Goal: Task Accomplishment & Management: Manage account settings

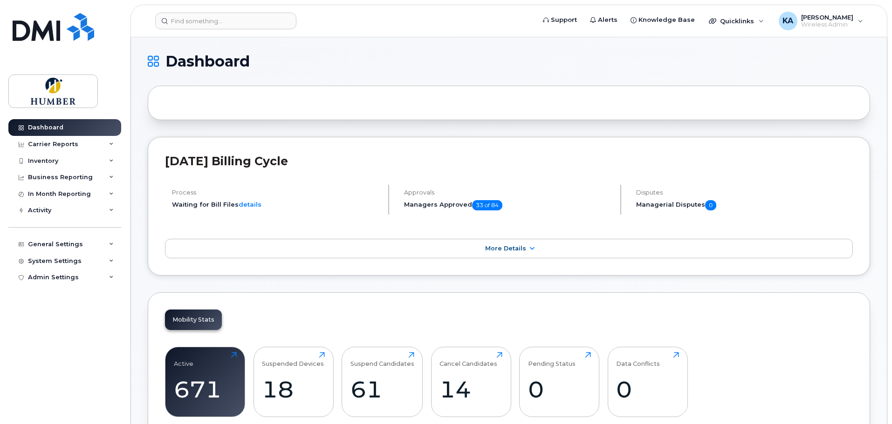
click at [199, 12] on header "Support Alerts Knowledge Base Quicklinks Suspend / Cancel Device Change SIM Car…" at bounding box center [508, 21] width 757 height 33
click at [191, 24] on input at bounding box center [225, 21] width 141 height 17
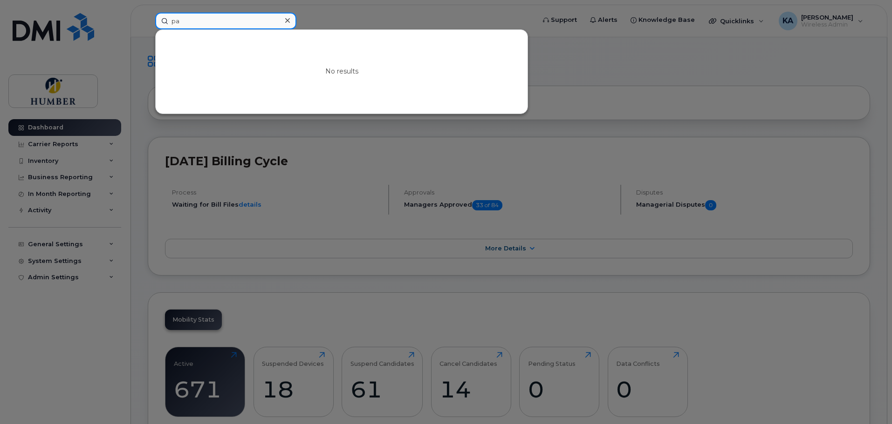
type input "p"
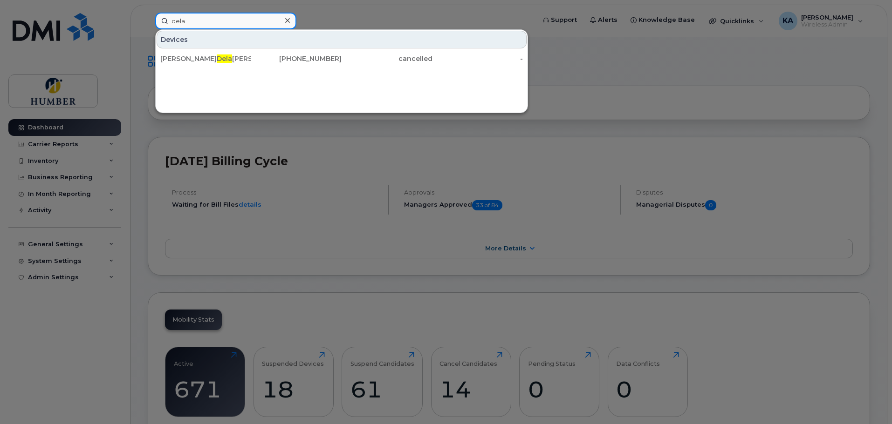
drag, startPoint x: 186, startPoint y: 21, endPoint x: 131, endPoint y: 21, distance: 55.0
click at [148, 21] on div "dela Devices Jed Dela cruz 647-224-3513 cancelled -" at bounding box center [342, 21] width 389 height 17
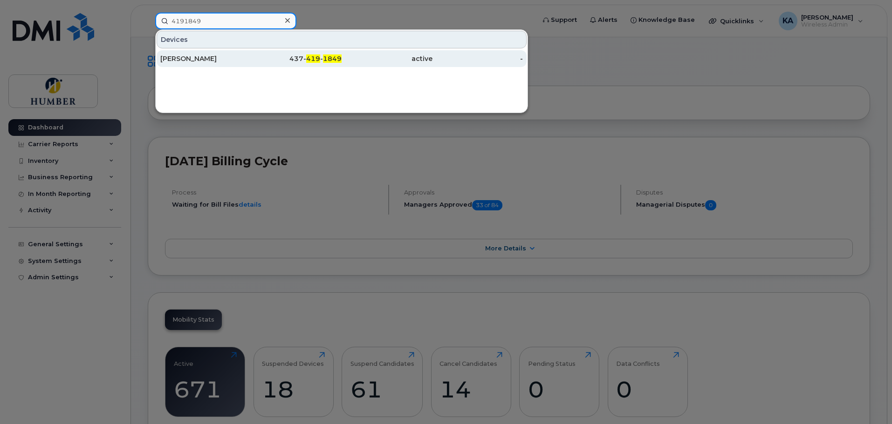
type input "4191849"
click at [180, 55] on div "[PERSON_NAME]" at bounding box center [205, 58] width 91 height 9
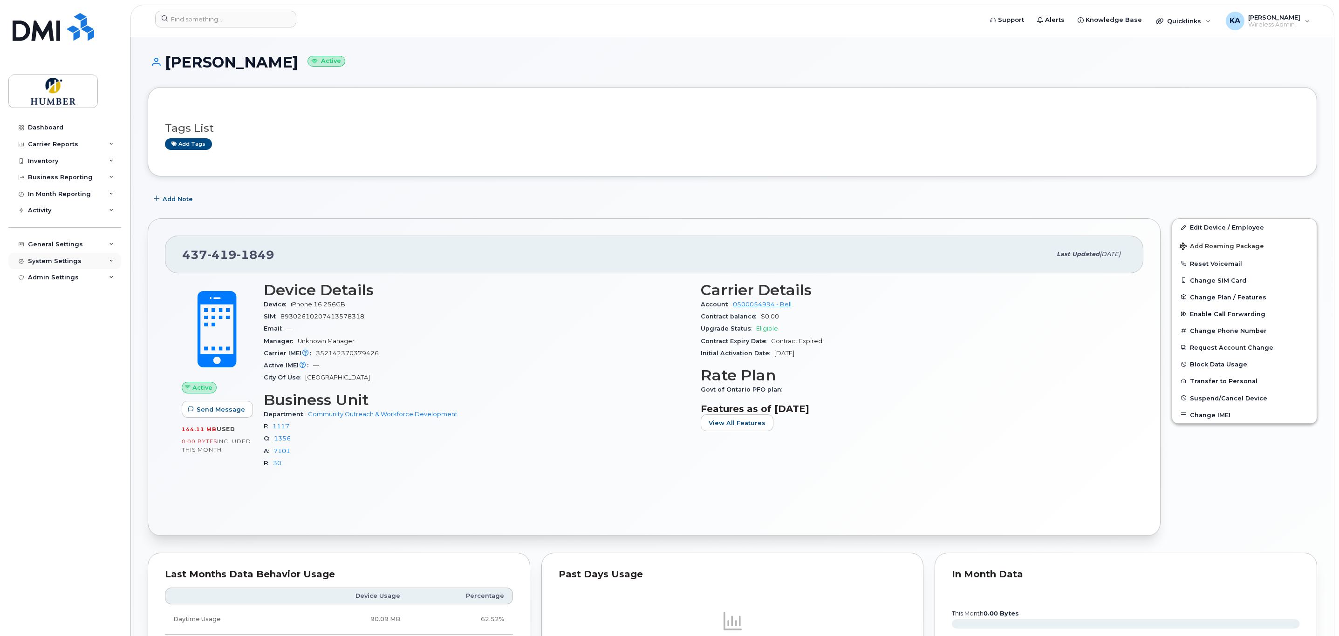
click at [71, 261] on div "System Settings" at bounding box center [55, 261] width 54 height 7
click at [65, 246] on div "General Settings" at bounding box center [55, 244] width 55 height 7
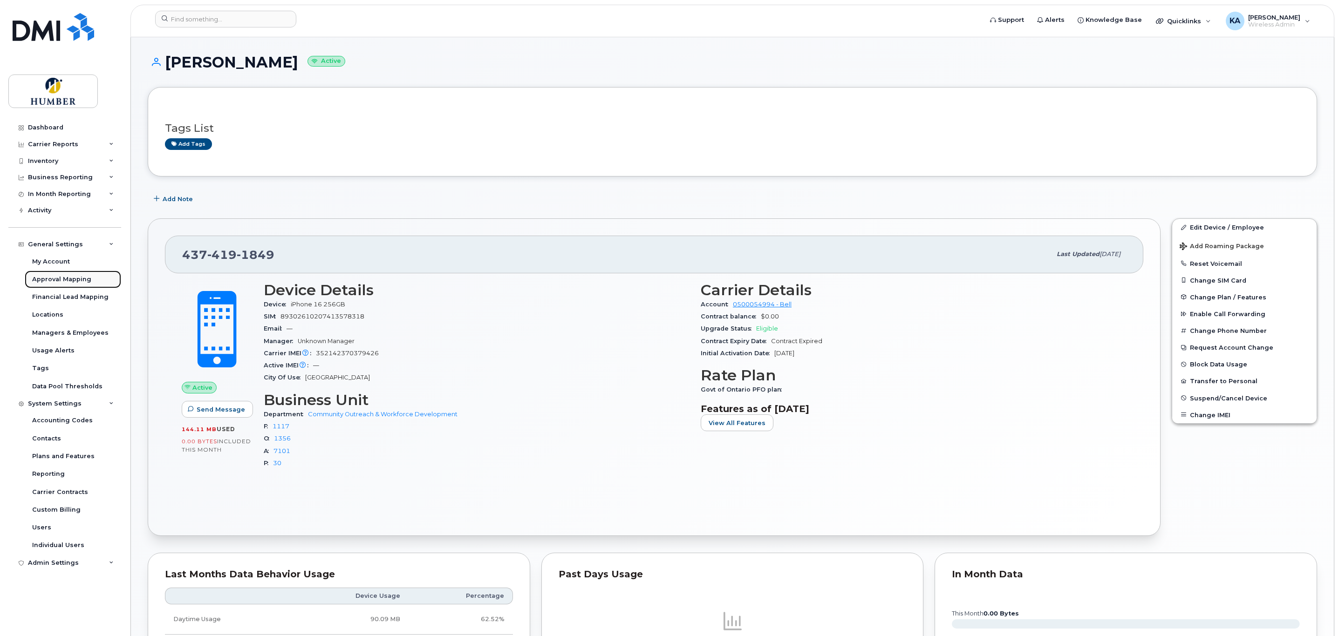
click at [63, 275] on div "Approval Mapping" at bounding box center [61, 279] width 59 height 8
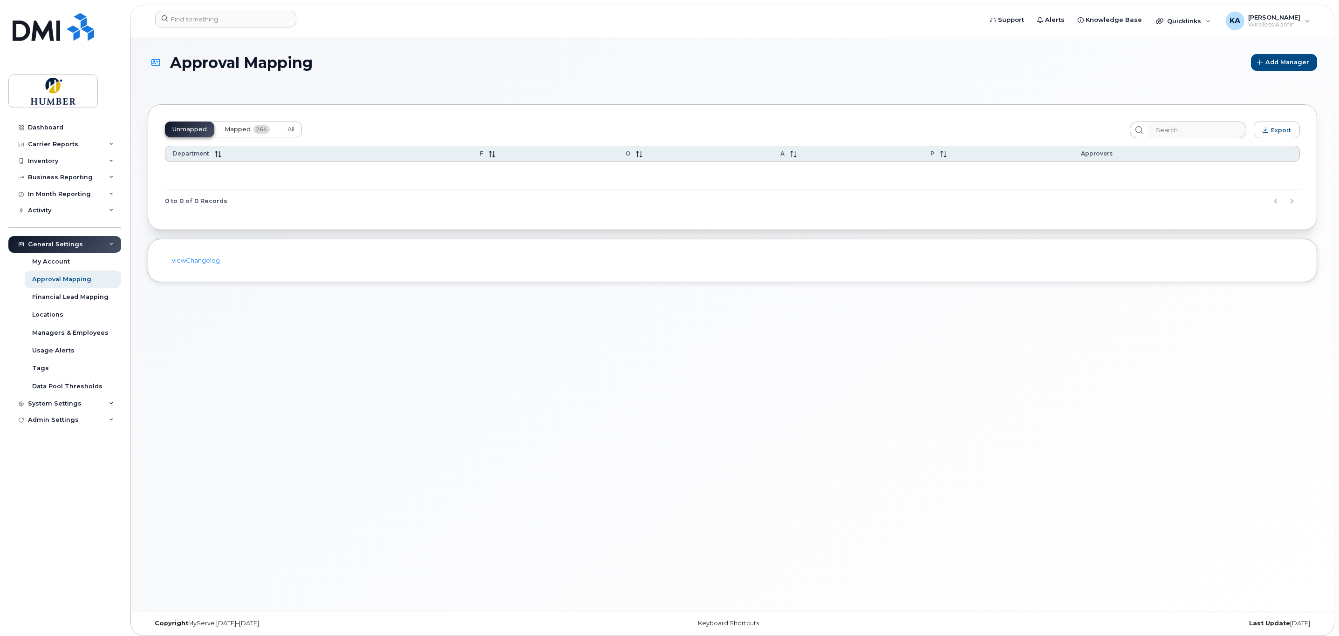
click at [244, 126] on span "Mapped" at bounding box center [238, 129] width 26 height 7
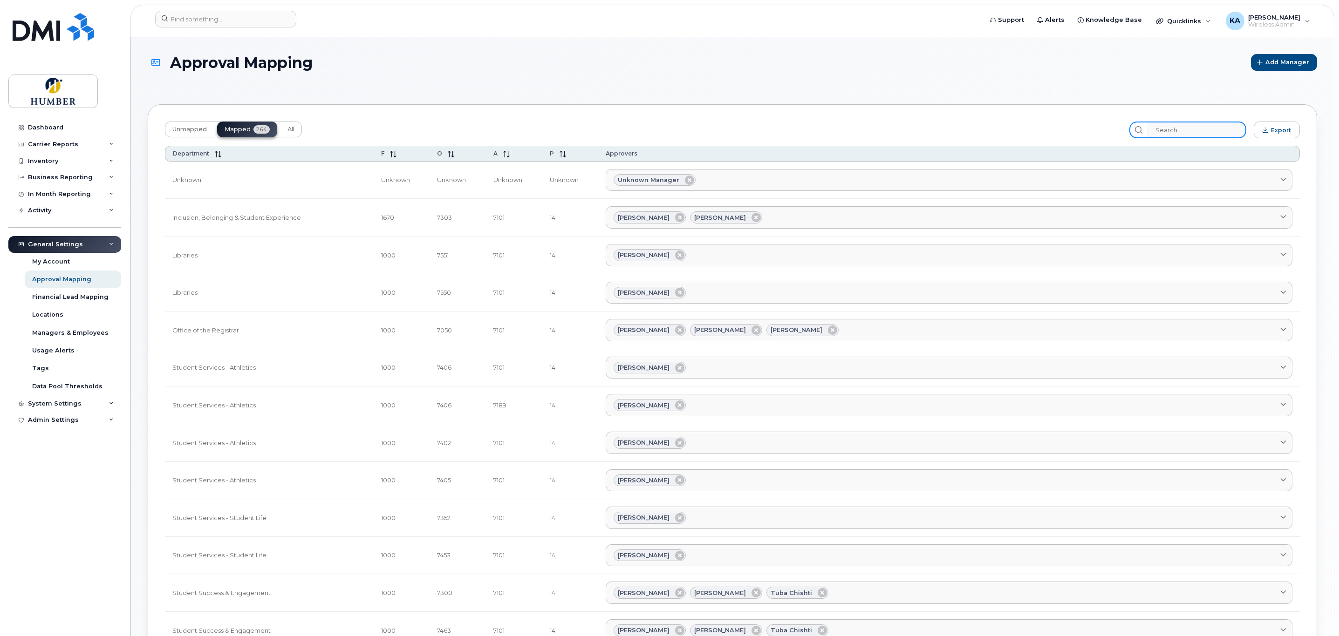
click at [1159, 126] on input "search" at bounding box center [1196, 130] width 99 height 17
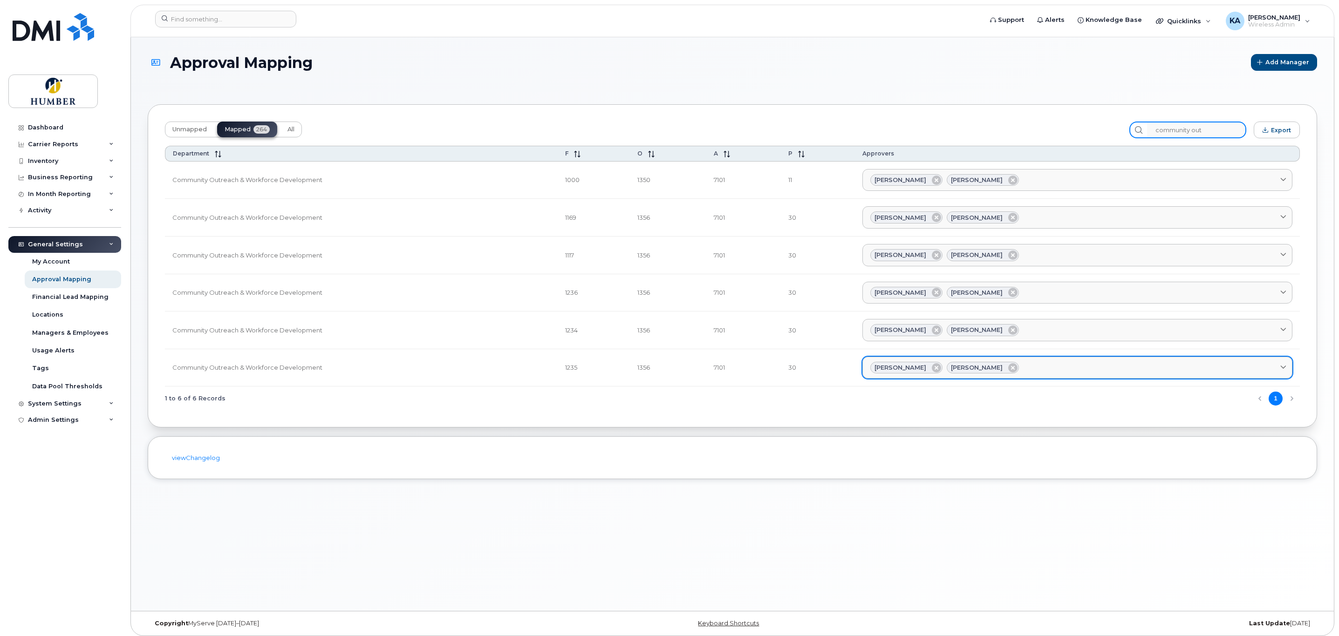
type input "community out"
click at [962, 372] on span "Lynn VanLieshout" at bounding box center [977, 367] width 52 height 9
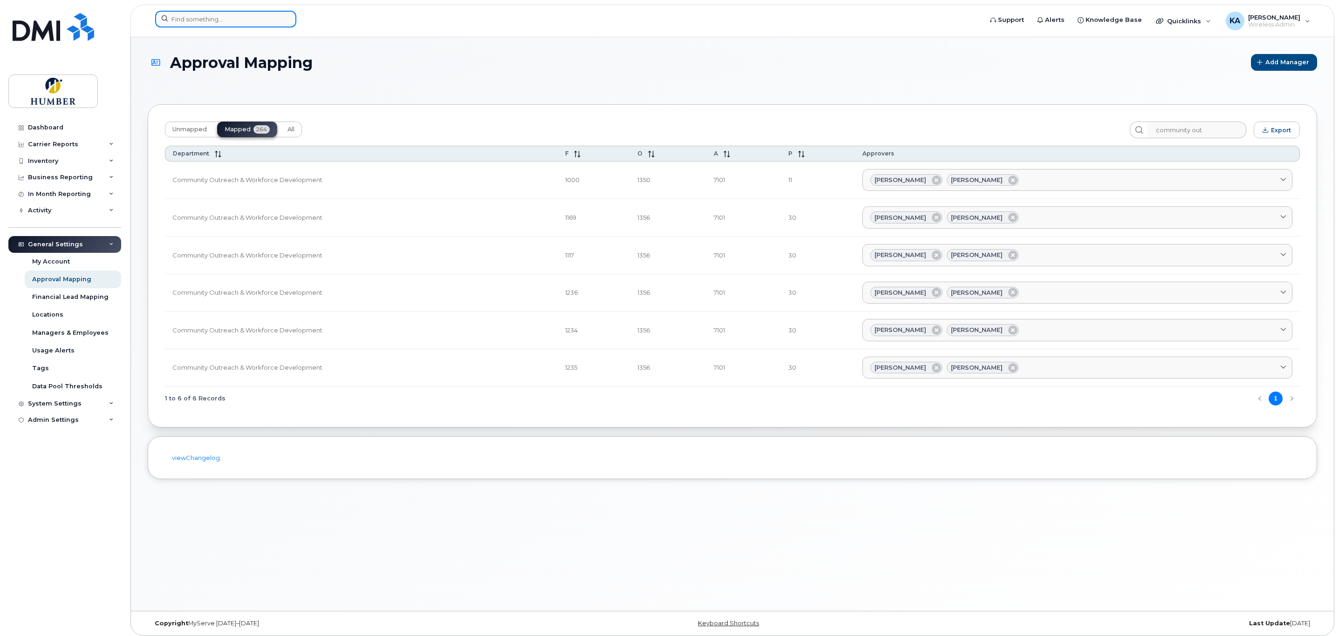
click at [182, 18] on input at bounding box center [225, 19] width 141 height 17
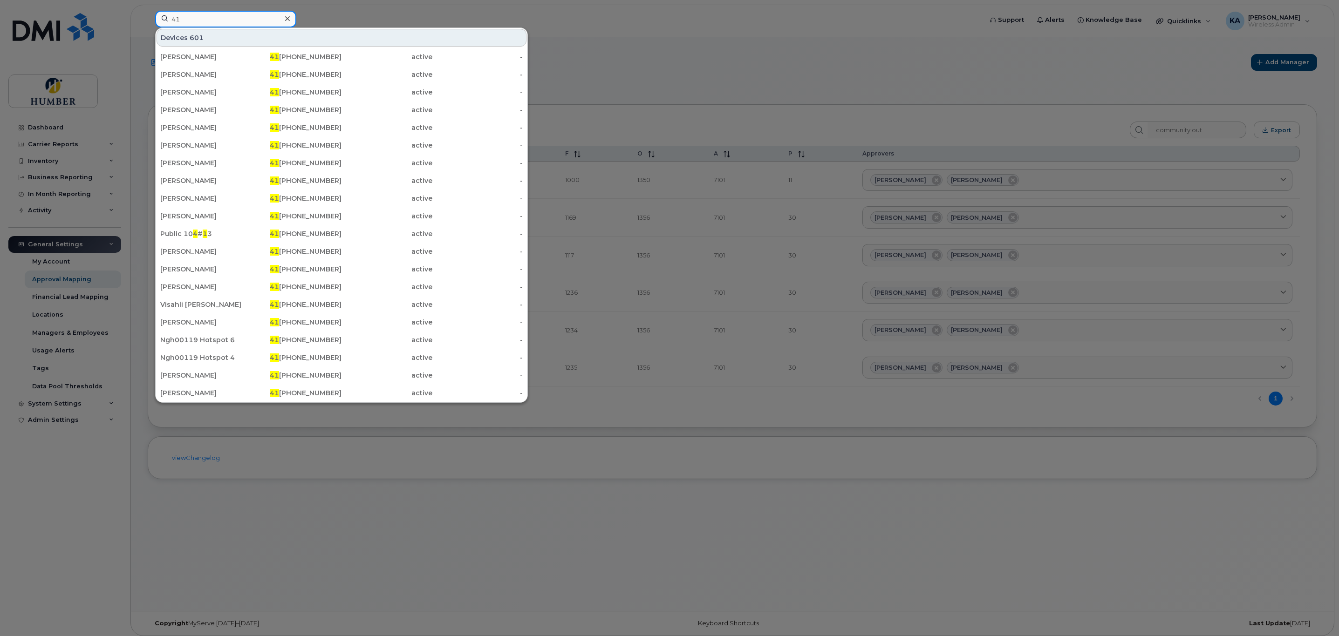
type input "4"
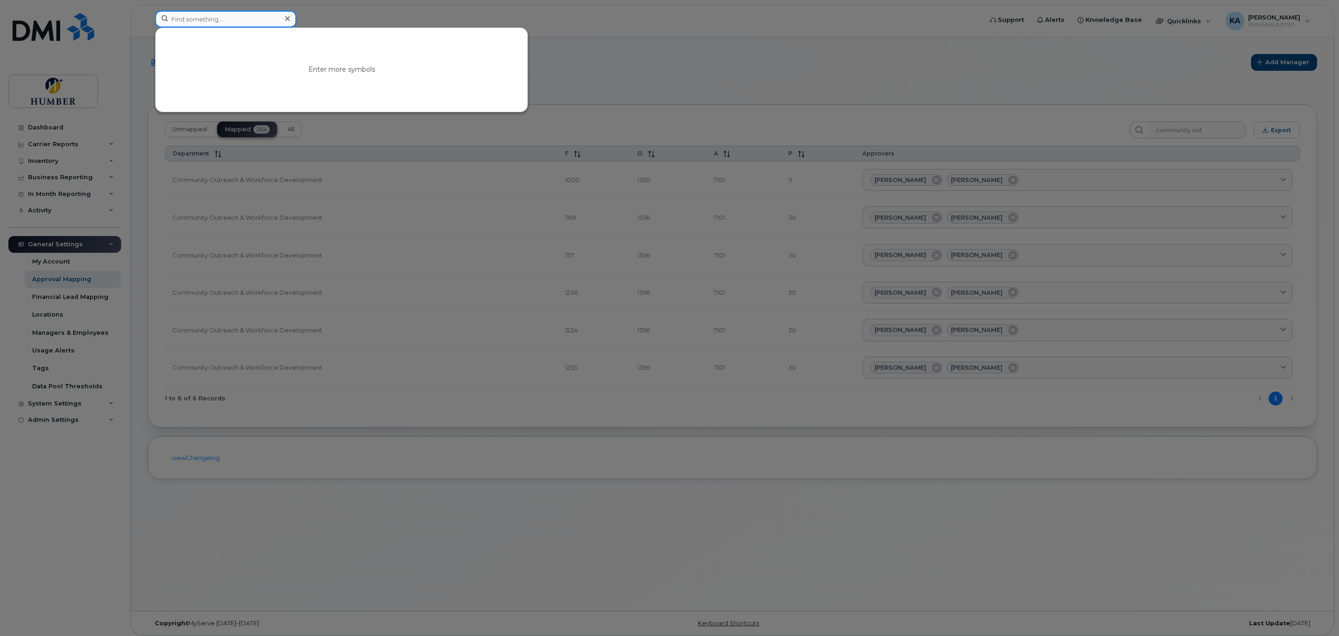
click at [212, 26] on input at bounding box center [225, 19] width 141 height 17
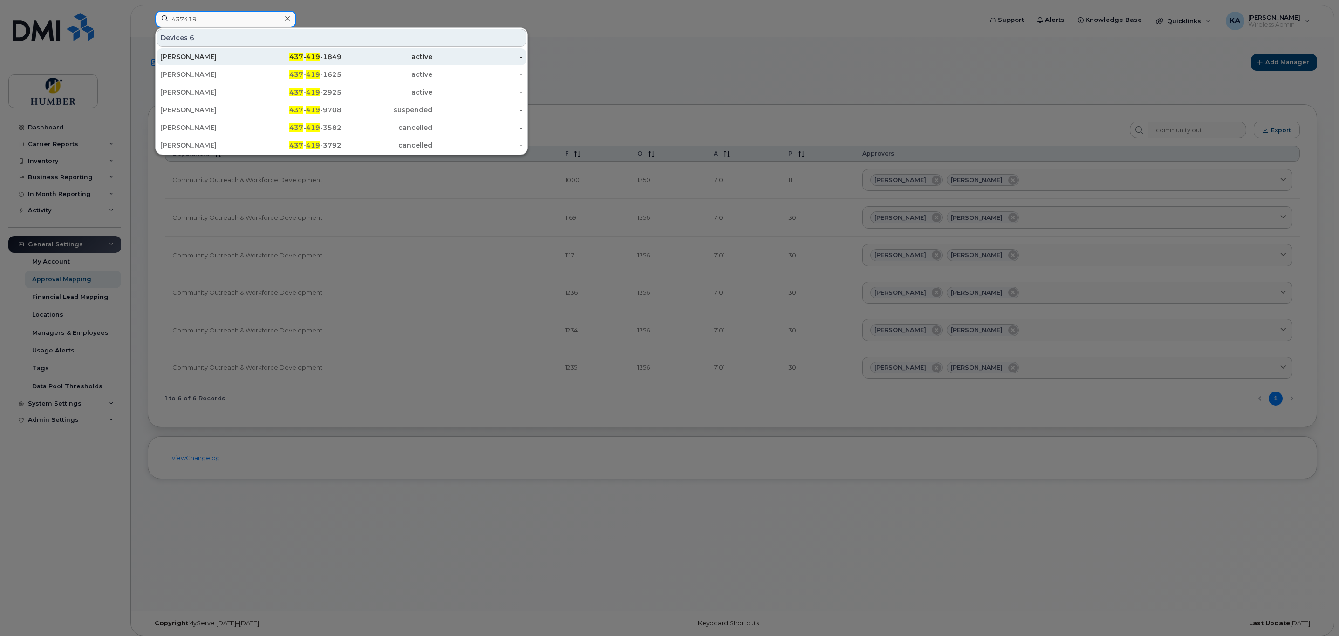
type input "437419"
click at [212, 59] on div "Afrooz Dadras" at bounding box center [205, 56] width 91 height 9
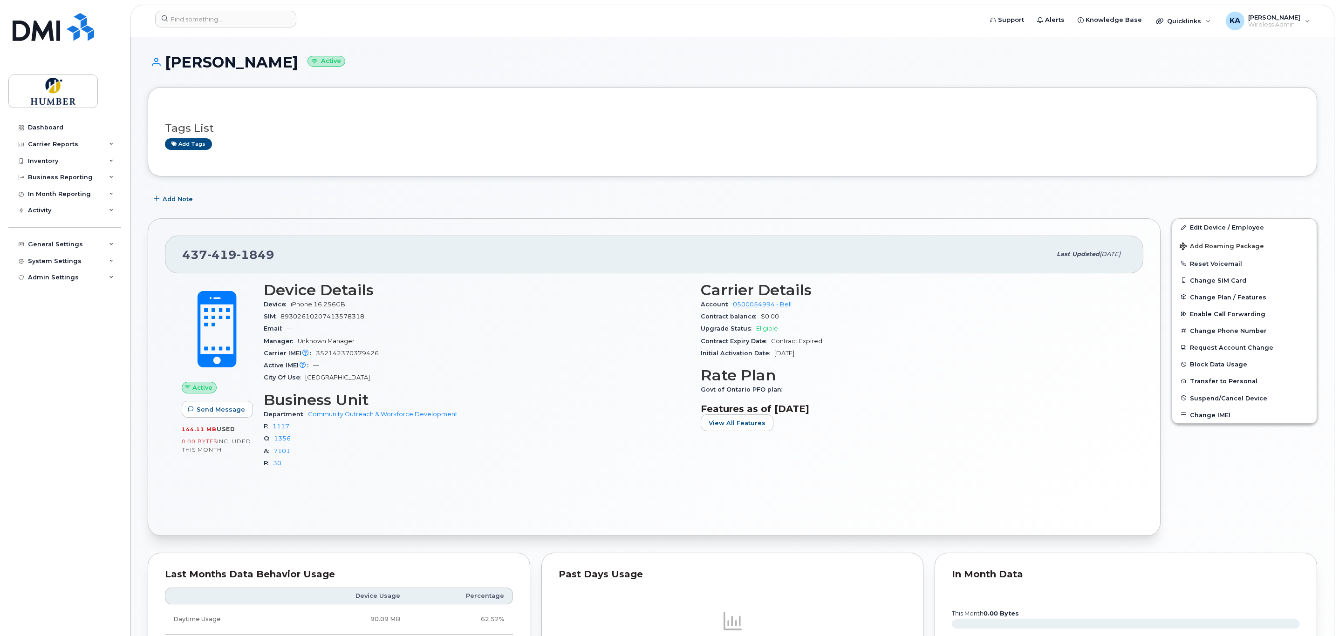
drag, startPoint x: 166, startPoint y: 60, endPoint x: 274, endPoint y: 60, distance: 107.6
click at [274, 60] on h1 "Afrooz Dadras Active" at bounding box center [732, 62] width 1169 height 16
copy h1 "Afrooz Dadras"
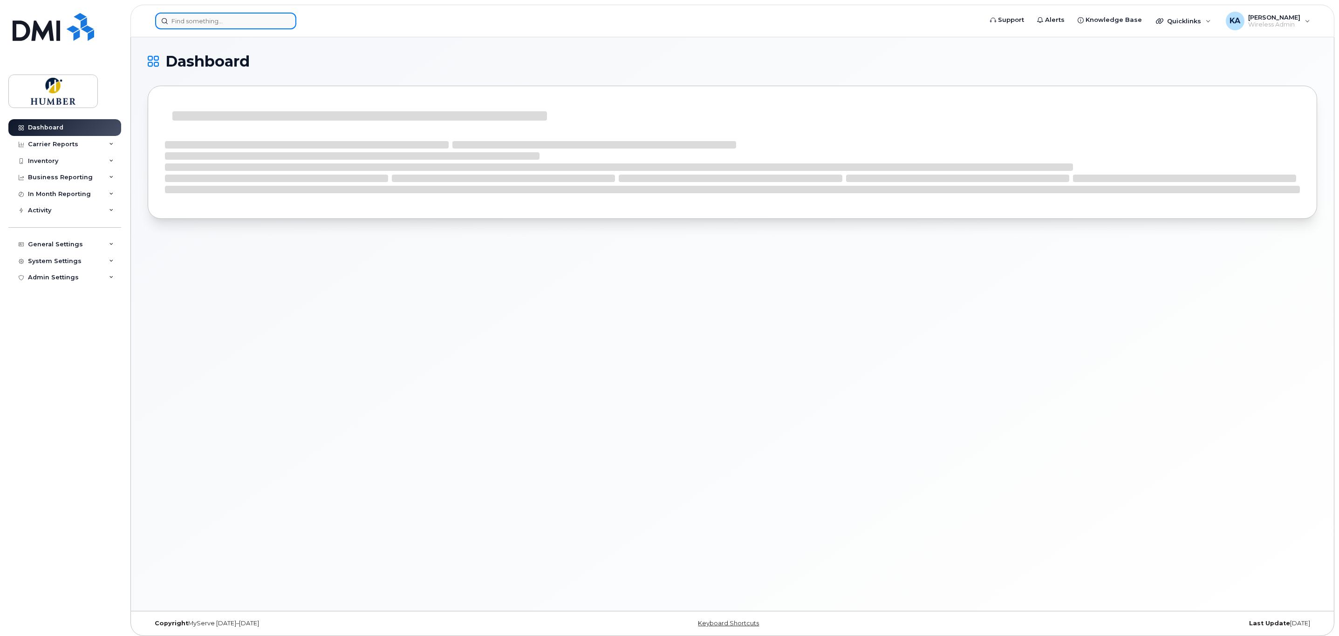
click at [221, 17] on input at bounding box center [225, 21] width 141 height 17
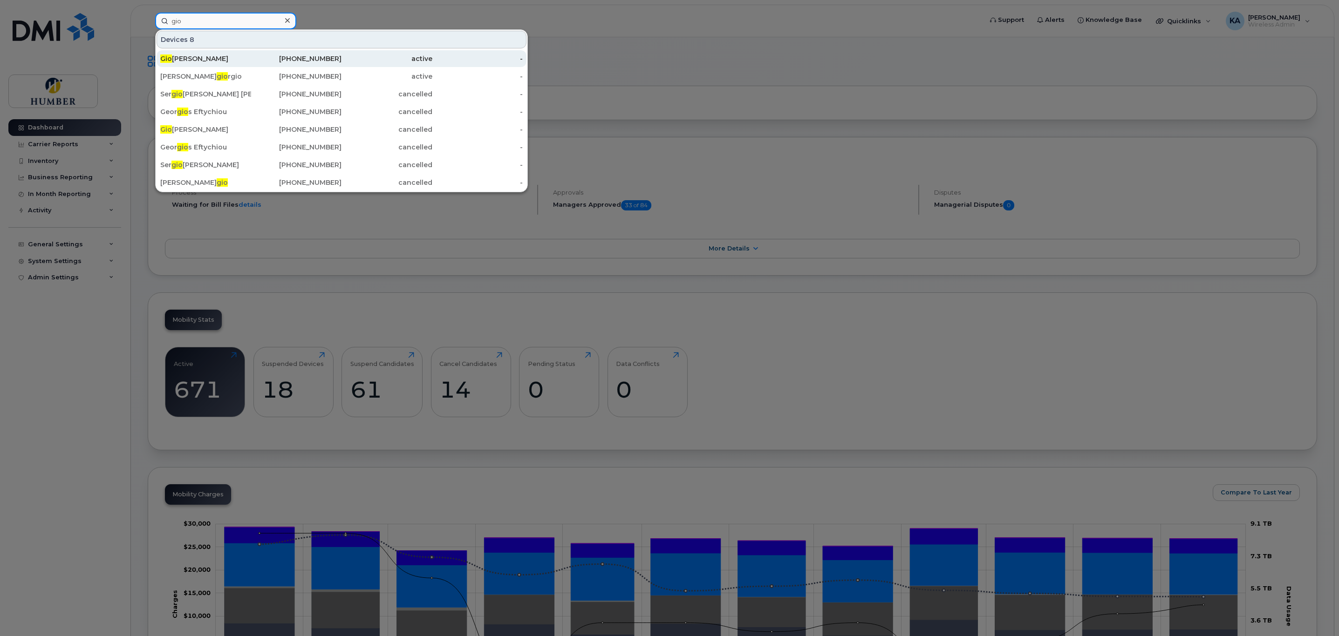
type input "gio"
click at [215, 58] on div "Gio Santoro" at bounding box center [205, 58] width 91 height 9
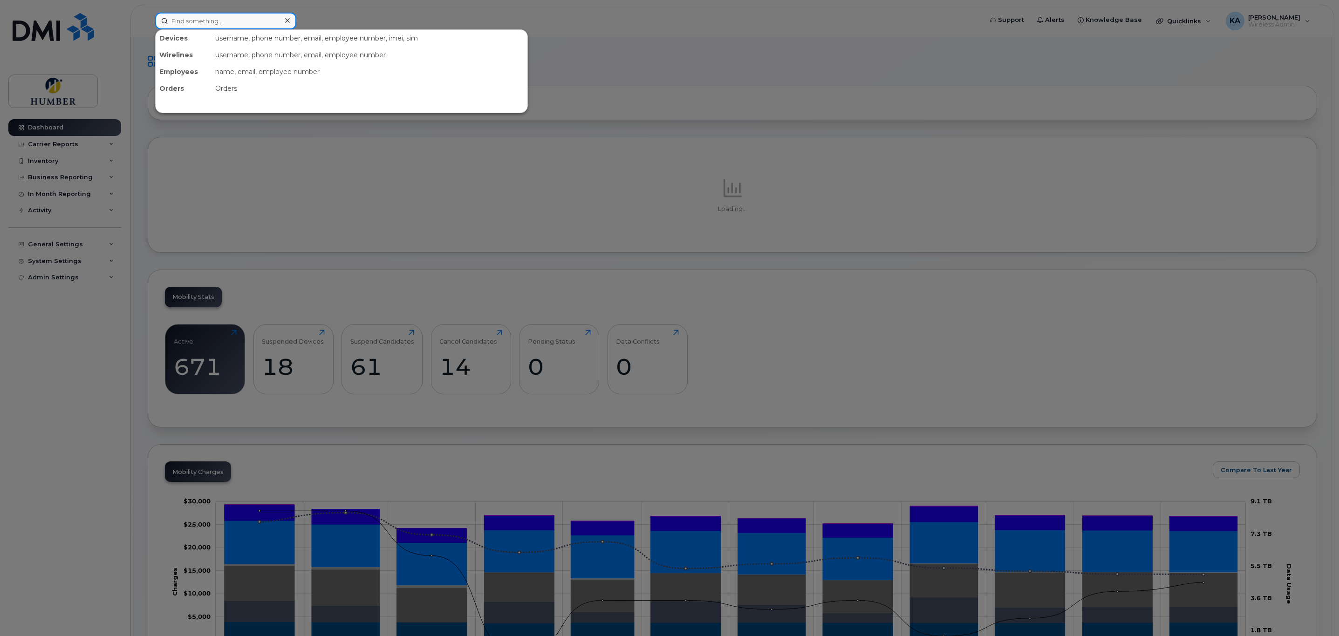
click at [181, 21] on input at bounding box center [225, 21] width 141 height 17
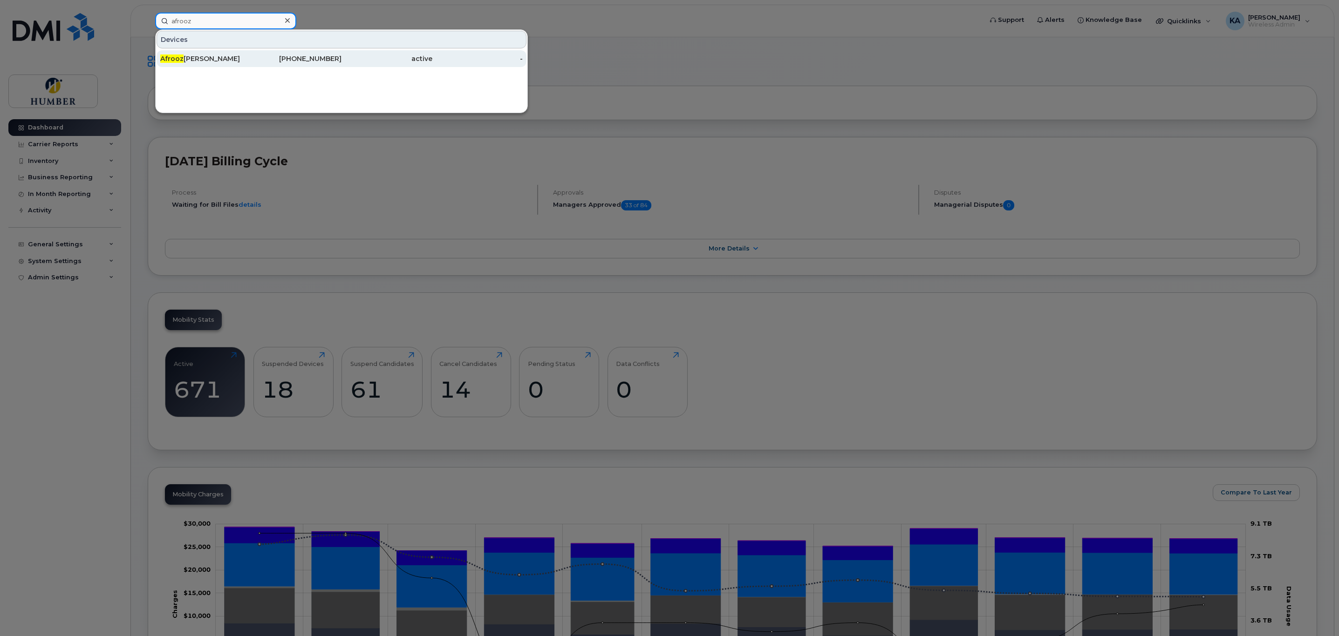
type input "afrooz"
click at [191, 59] on div "Afrooz Dadras" at bounding box center [205, 58] width 91 height 9
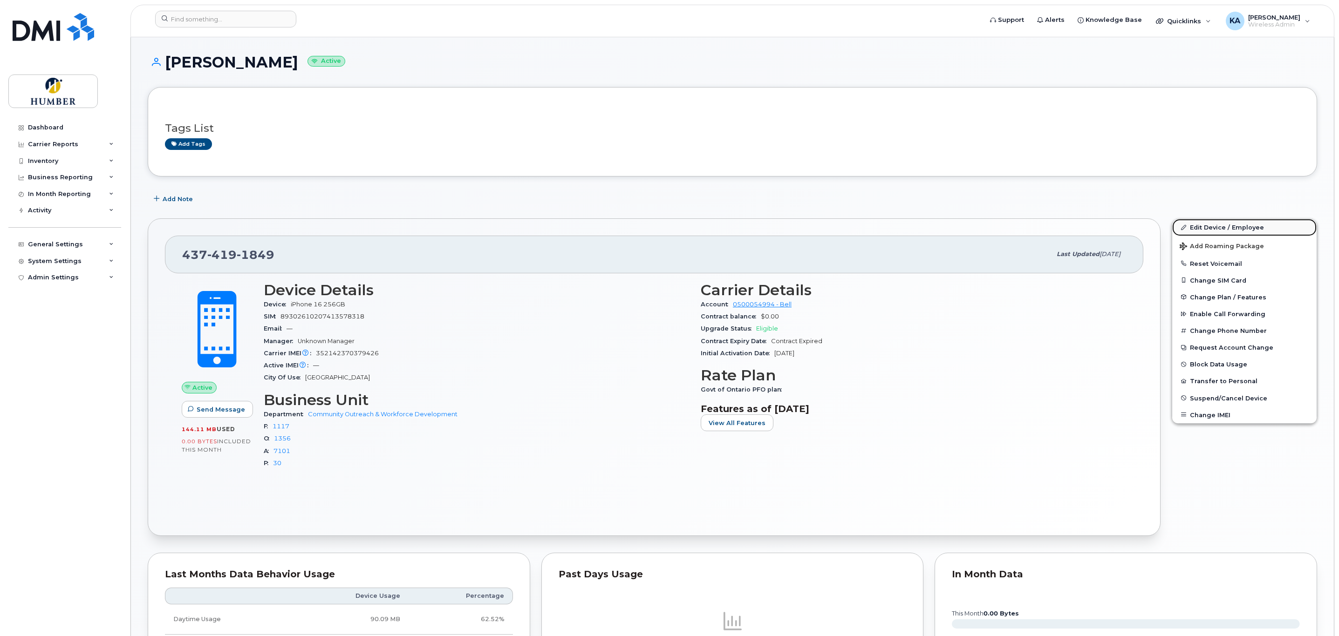
click at [1206, 227] on link "Edit Device / Employee" at bounding box center [1244, 227] width 144 height 17
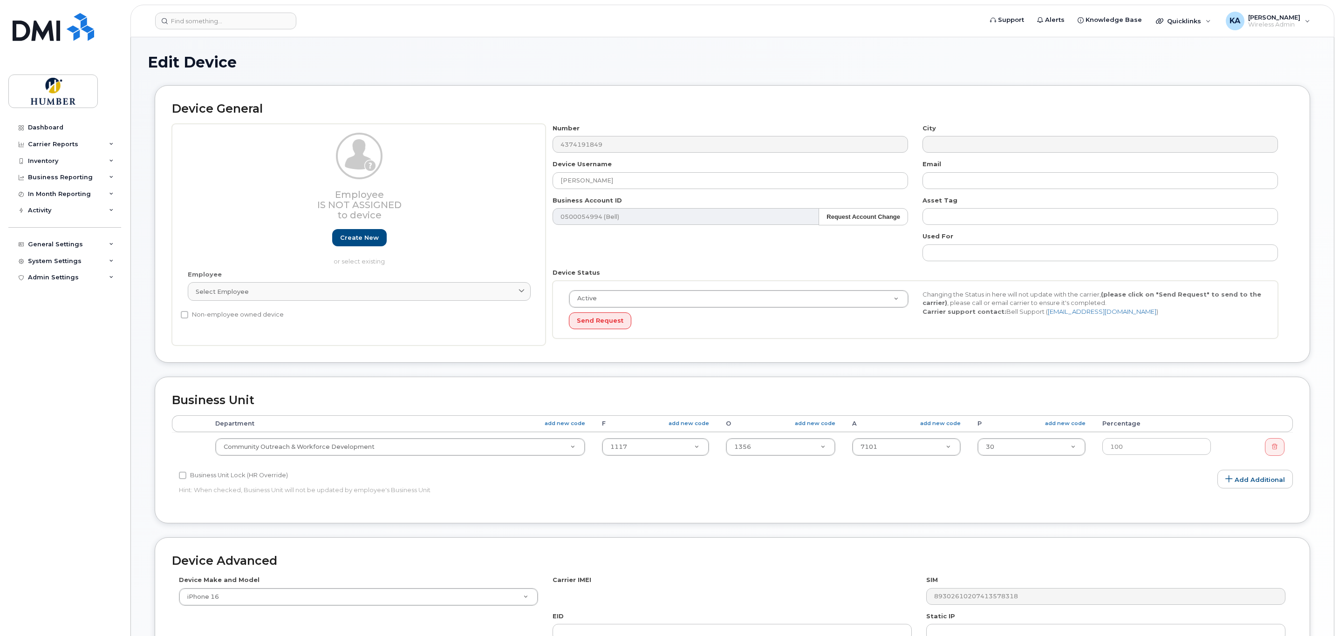
select select "5824756"
select select "27854861"
select select "5824989"
select select "5824742"
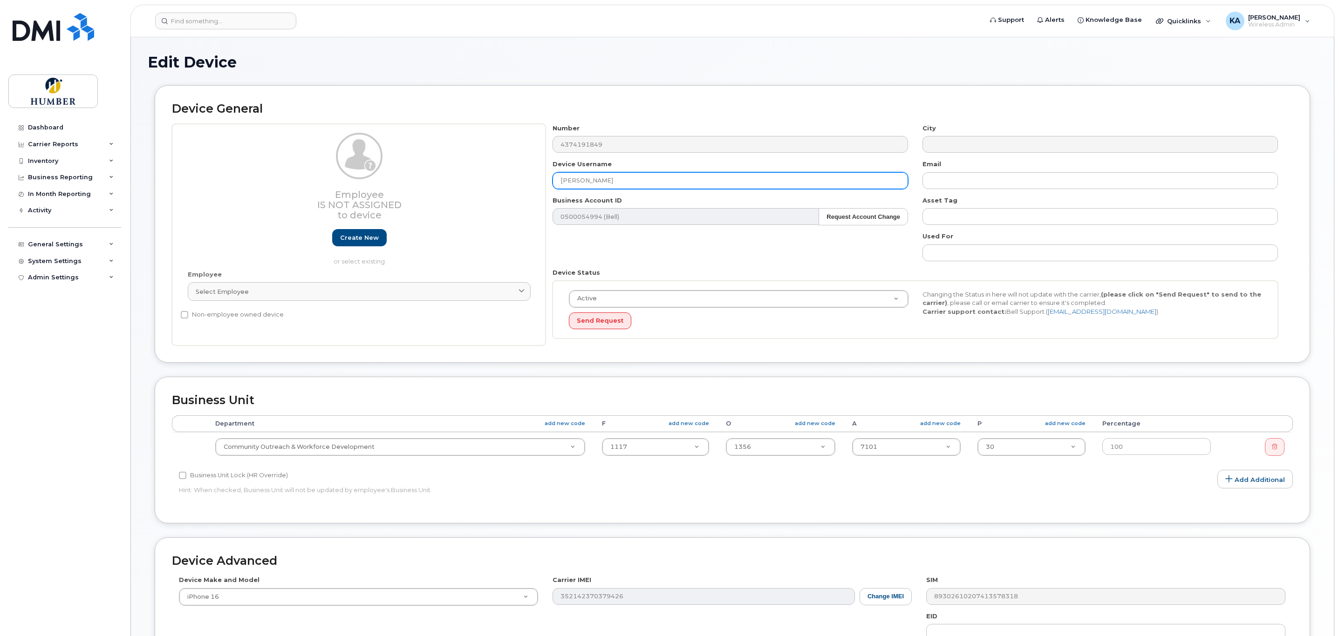
drag, startPoint x: 637, startPoint y: 182, endPoint x: 497, endPoint y: 185, distance: 140.7
click at [497, 185] on div "Employee Is not assigned to device Create new or select existing Employee Selec…" at bounding box center [732, 235] width 1121 height 222
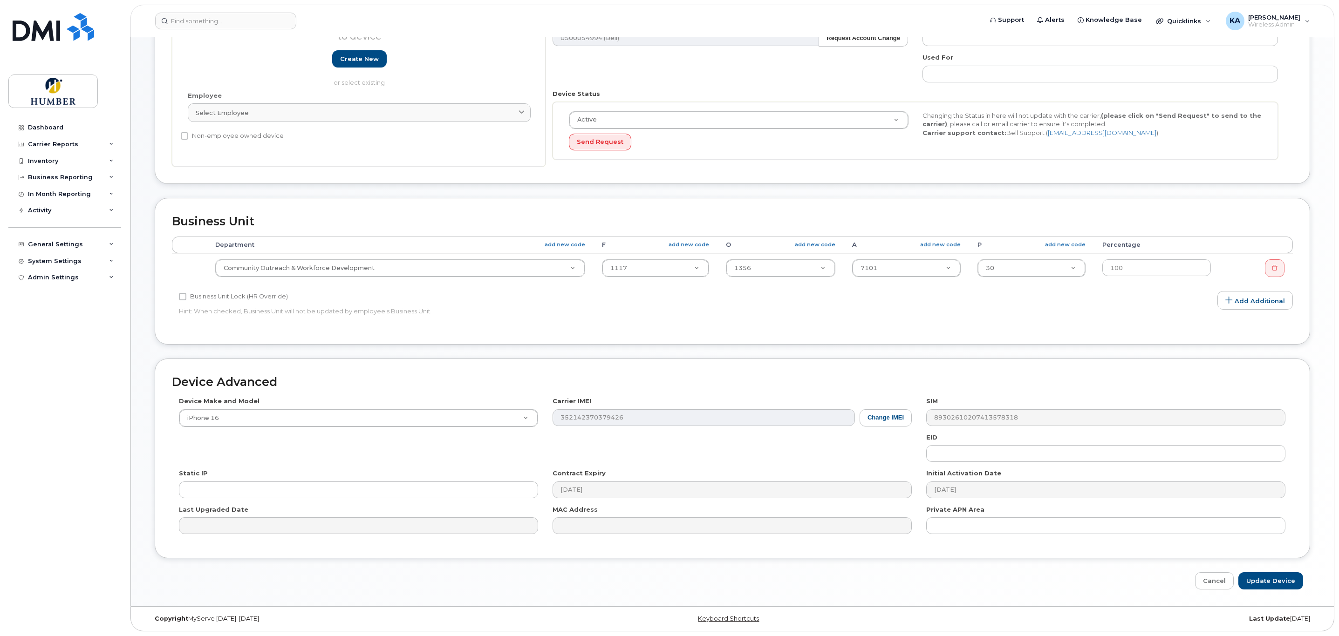
scroll to position [184, 0]
type input "Paullete Dela Cruz"
click at [1268, 576] on input "Update Device" at bounding box center [1270, 581] width 65 height 17
type input "Saving..."
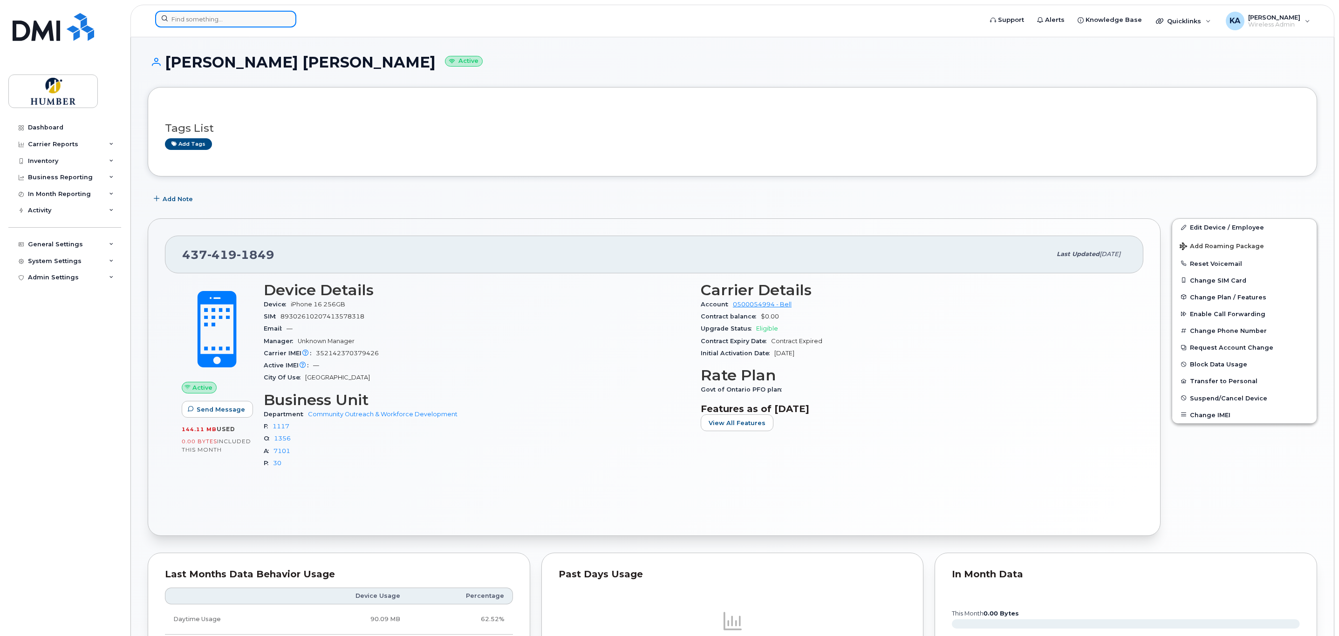
click at [252, 14] on input at bounding box center [225, 19] width 141 height 17
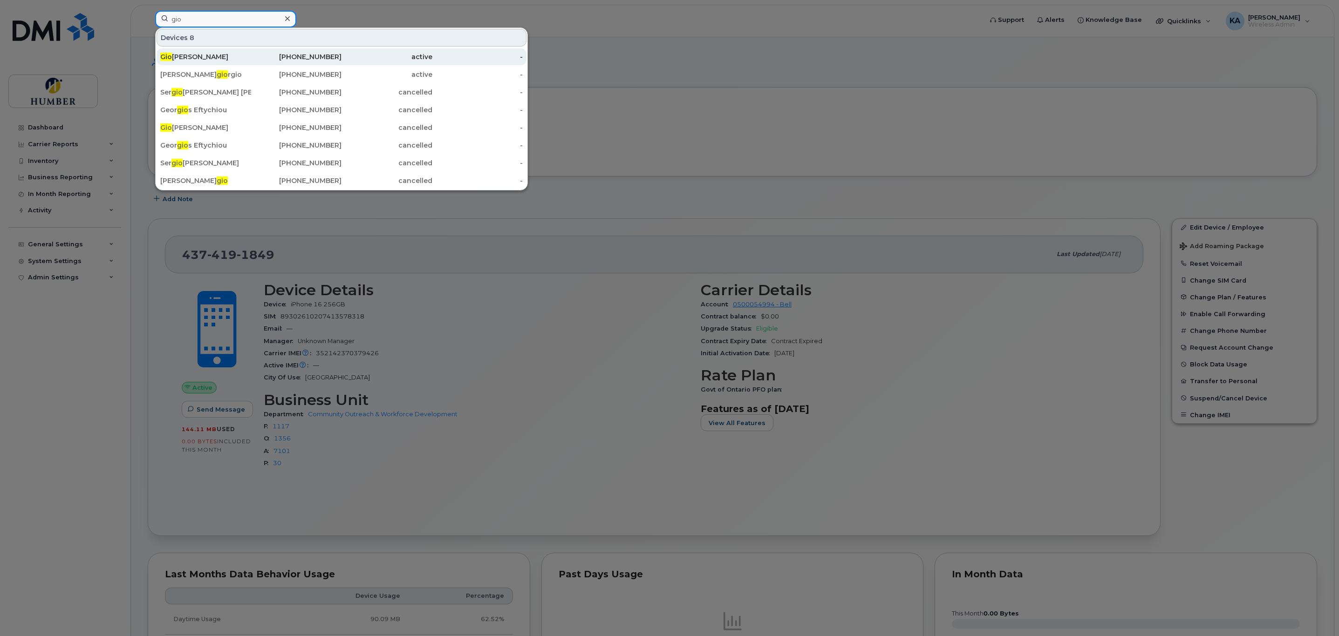
type input "gio"
drag, startPoint x: 246, startPoint y: 56, endPoint x: 259, endPoint y: 58, distance: 12.3
click at [246, 56] on div "Gio Santoro" at bounding box center [205, 56] width 91 height 9
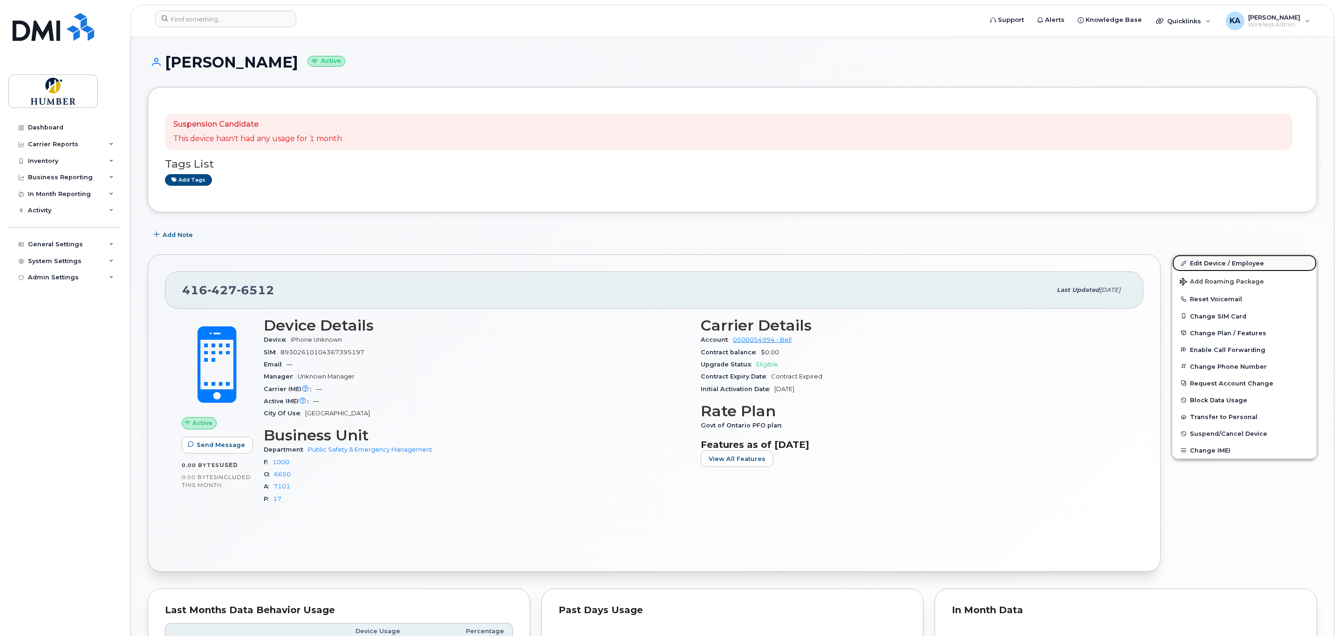
click at [1200, 263] on link "Edit Device / Employee" at bounding box center [1244, 263] width 144 height 17
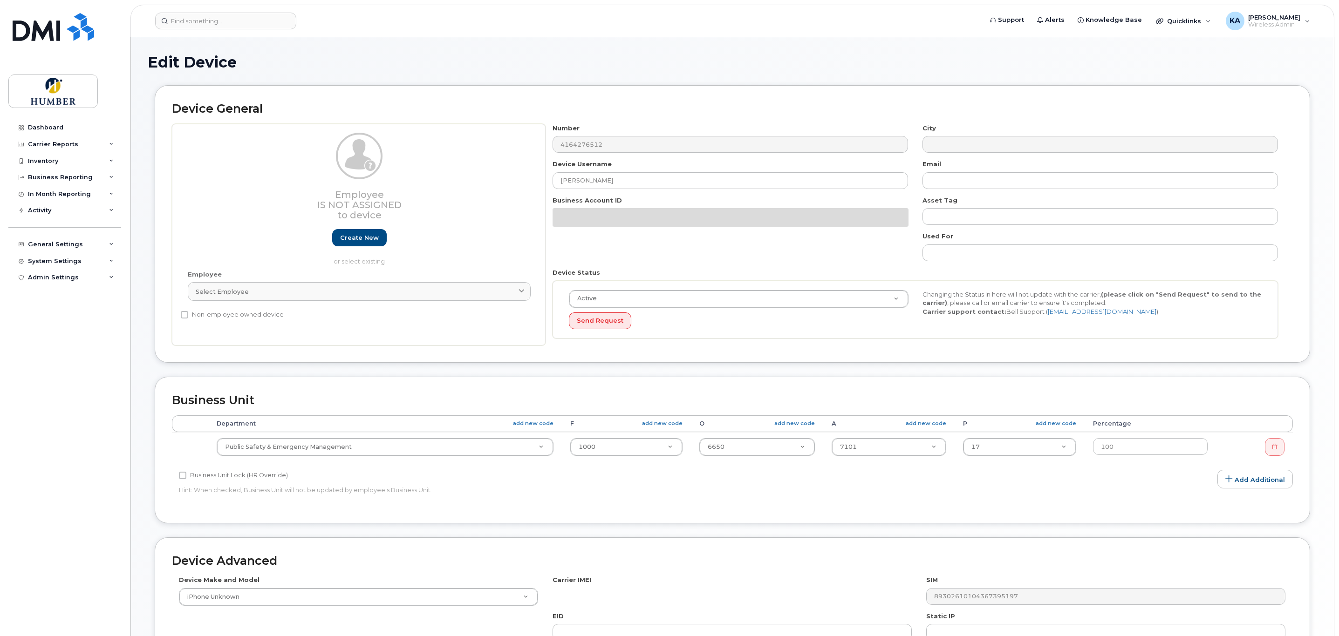
select select "5824796"
select select "5824989"
select select "5824741"
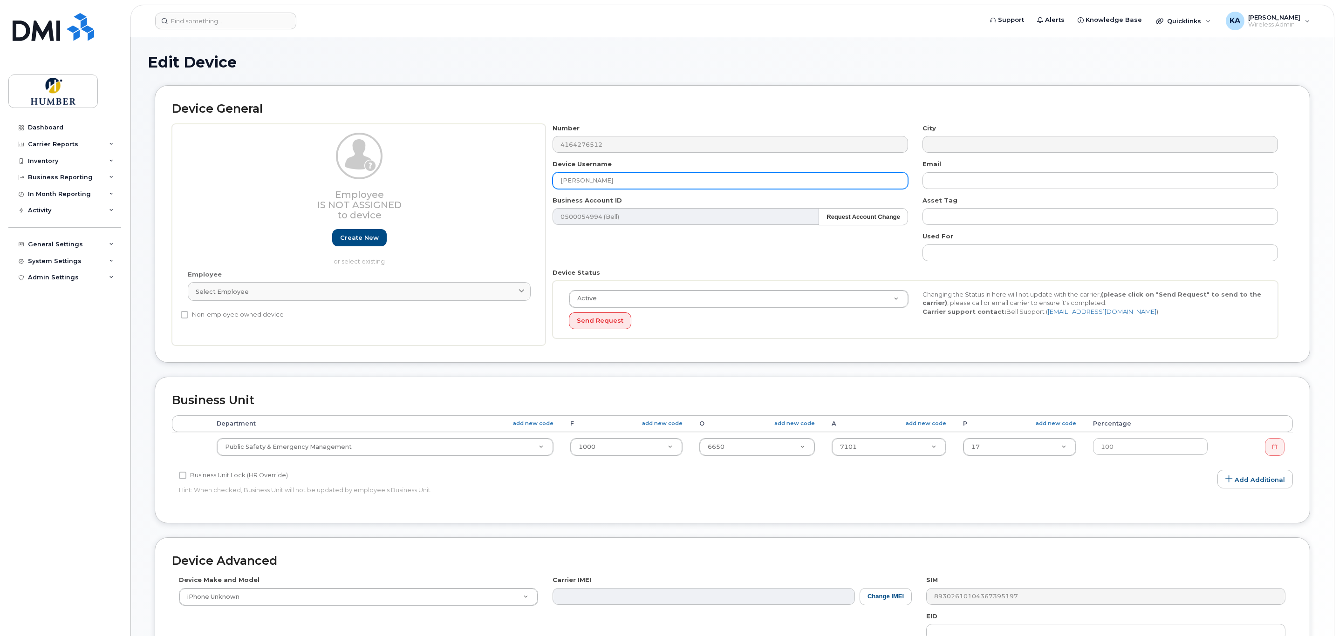
click at [630, 185] on input "[PERSON_NAME]" at bounding box center [731, 180] width 356 height 17
drag, startPoint x: 625, startPoint y: 180, endPoint x: 530, endPoint y: 176, distance: 95.6
click at [530, 176] on div "Employee Is not assigned to device Create new or select existing Employee Selec…" at bounding box center [732, 235] width 1121 height 222
paste input "[PERSON_NAME]"
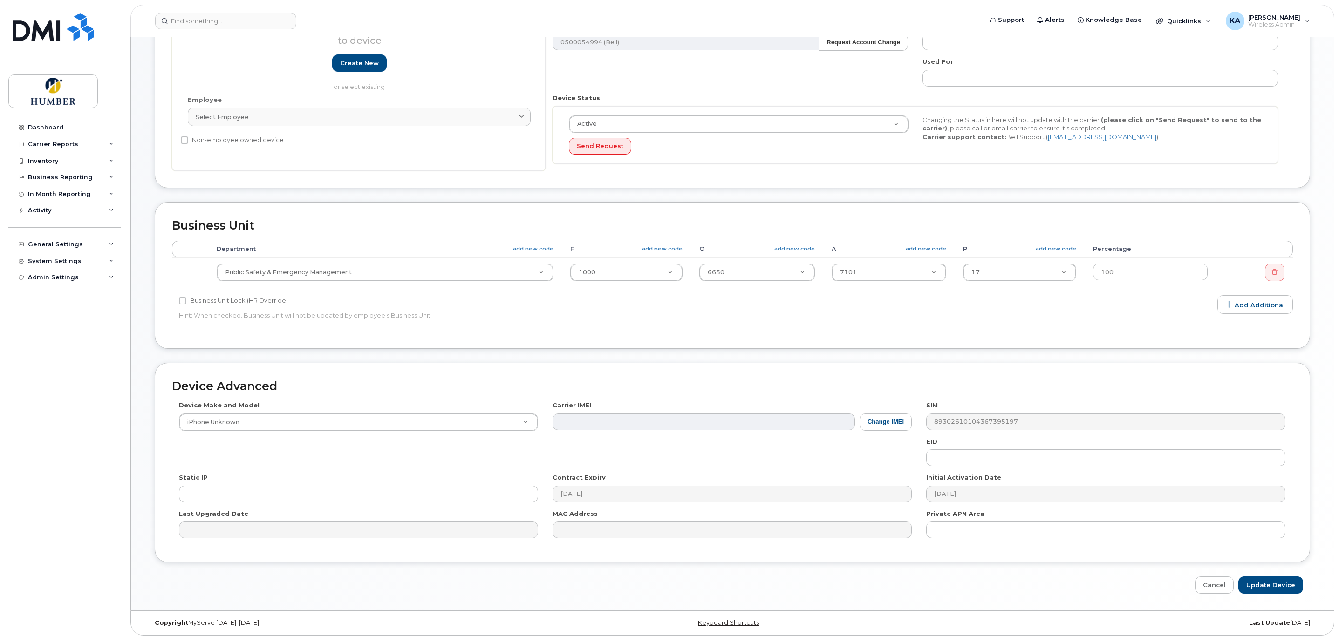
scroll to position [184, 0]
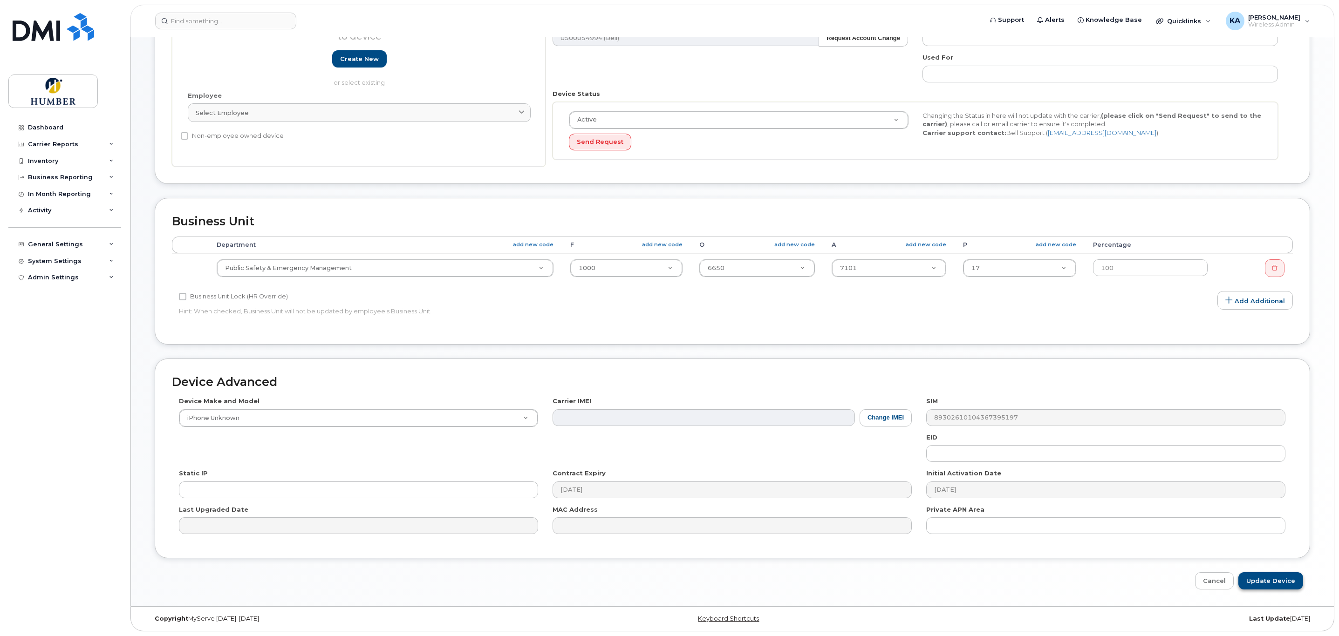
type input "[PERSON_NAME]"
click at [1273, 579] on input "Update Device" at bounding box center [1270, 581] width 65 height 17
type input "Saving..."
